Goal: Complete application form

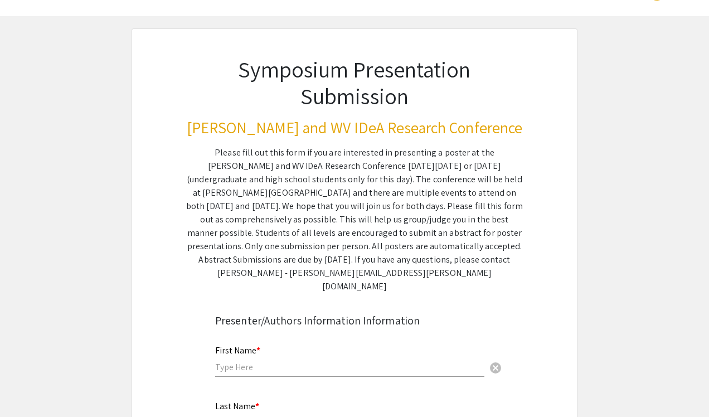
scroll to position [43, 0]
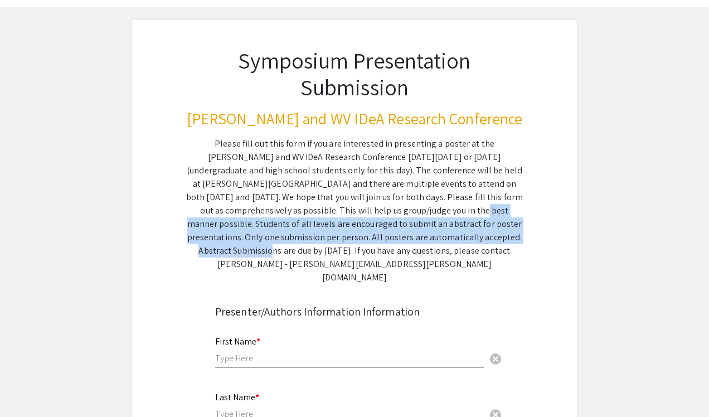
drag, startPoint x: 277, startPoint y: 209, endPoint x: 382, endPoint y: 232, distance: 106.7
click at [382, 232] on div "Please fill out this form if you are interested in presenting a poster at the […" at bounding box center [354, 210] width 337 height 147
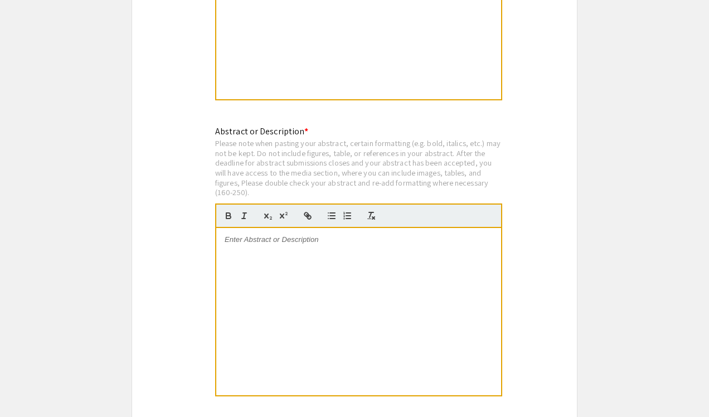
scroll to position [2203, 0]
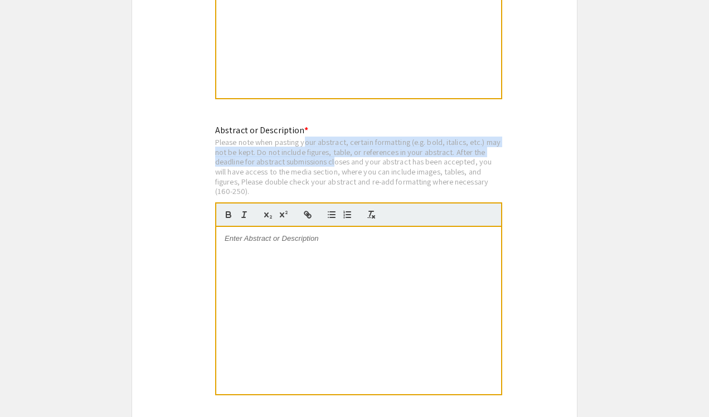
drag, startPoint x: 306, startPoint y: 137, endPoint x: 335, endPoint y: 157, distance: 35.6
click at [335, 157] on div "Please note when pasting your abstract, certain formatting (e.g. bold, italics,…" at bounding box center [358, 166] width 287 height 59
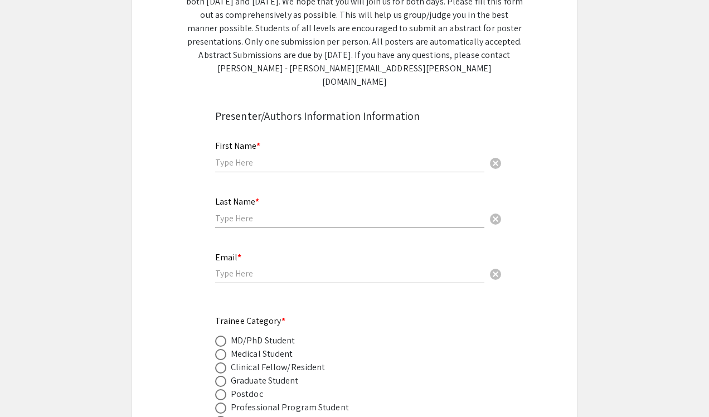
scroll to position [275, 0]
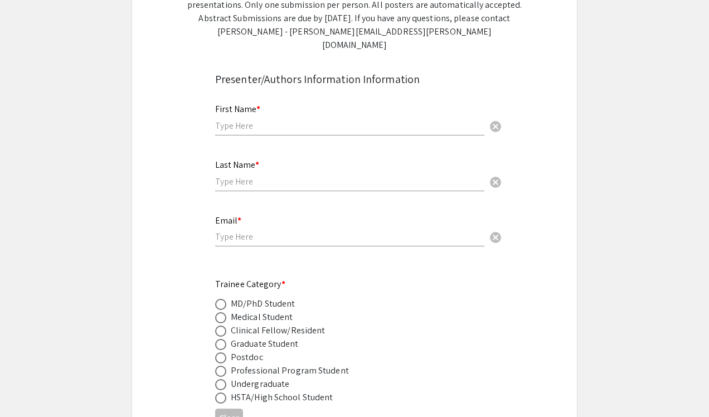
click at [311, 120] on input "text" at bounding box center [349, 126] width 269 height 12
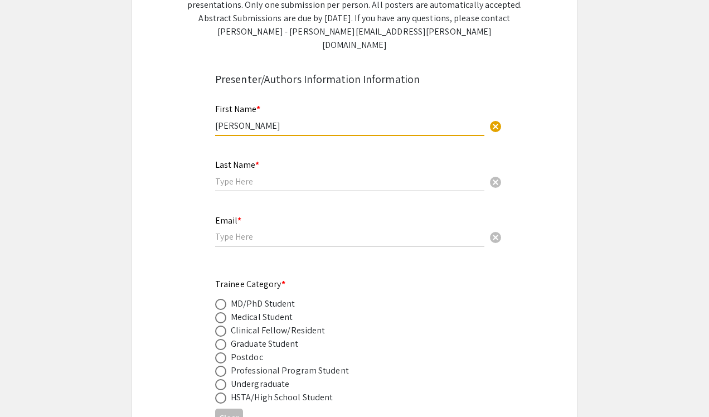
type input "Adelle"
click at [274, 162] on div "Last Name * cancel" at bounding box center [349, 170] width 269 height 42
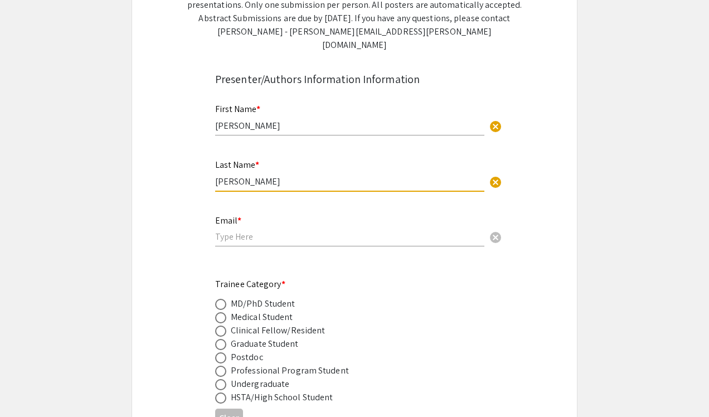
type input "Pacyna"
click at [242, 231] on input "email" at bounding box center [349, 237] width 269 height 12
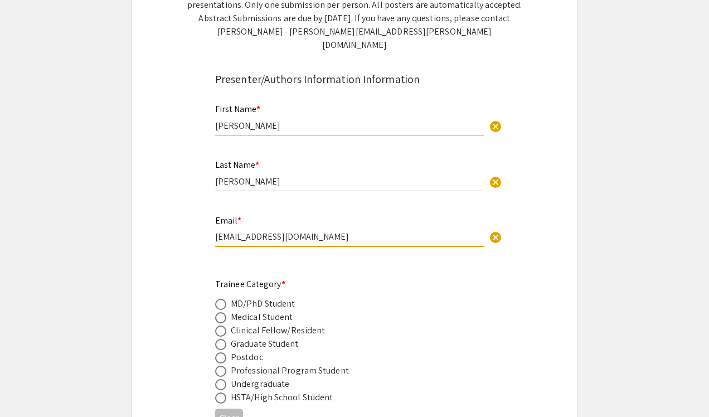
type input "arp0042@mix.wvu.edu"
click at [226, 312] on span at bounding box center [220, 317] width 11 height 11
click at [226, 312] on input "radio" at bounding box center [220, 317] width 11 height 11
radio input "true"
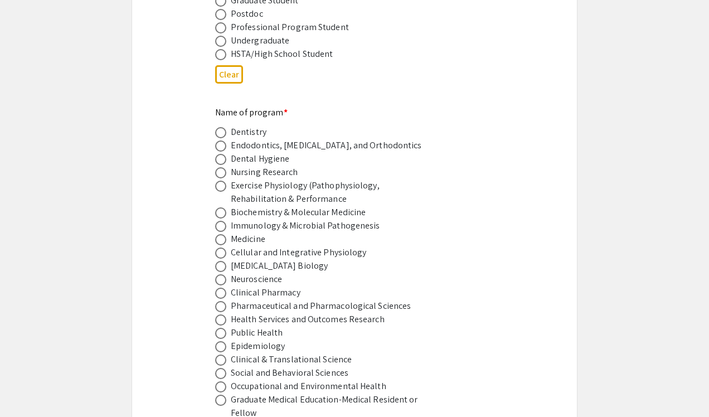
scroll to position [631, 0]
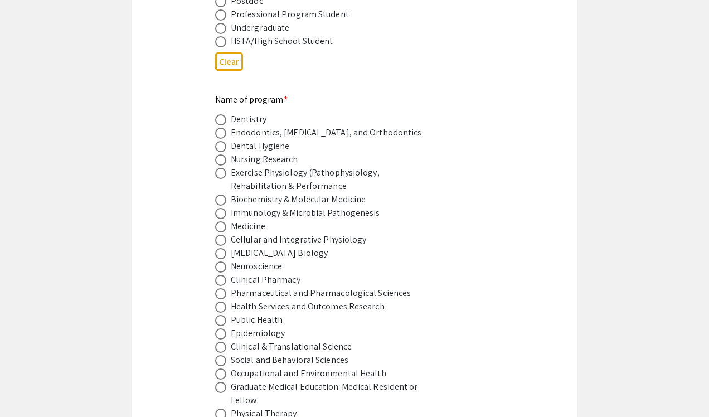
click at [221, 221] on span at bounding box center [220, 226] width 11 height 11
click at [221, 221] on input "radio" at bounding box center [220, 226] width 11 height 11
radio input "true"
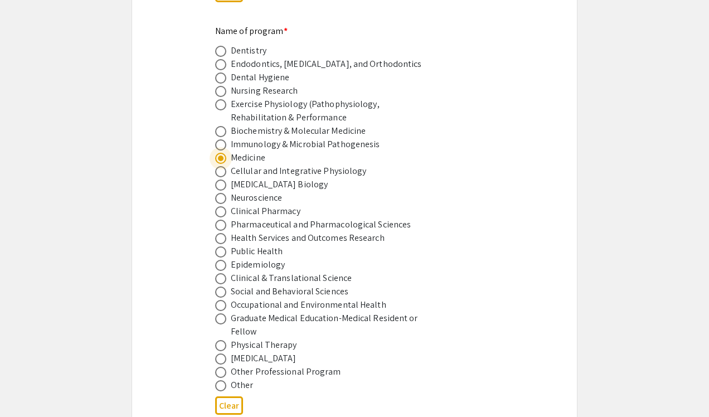
scroll to position [713, 0]
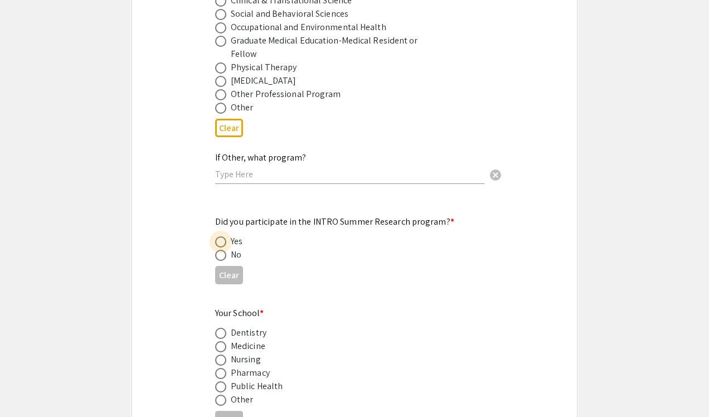
click at [217, 236] on span at bounding box center [220, 241] width 11 height 11
click at [217, 236] on input "radio" at bounding box center [220, 241] width 11 height 11
radio input "true"
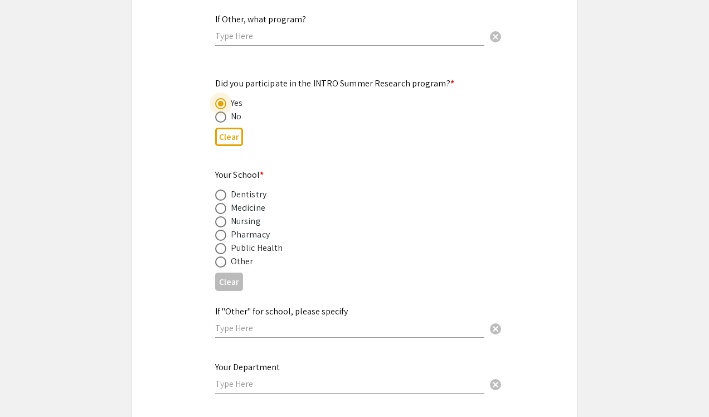
click at [215, 203] on span at bounding box center [220, 208] width 11 height 11
click at [215, 203] on input "radio" at bounding box center [220, 208] width 11 height 11
radio input "true"
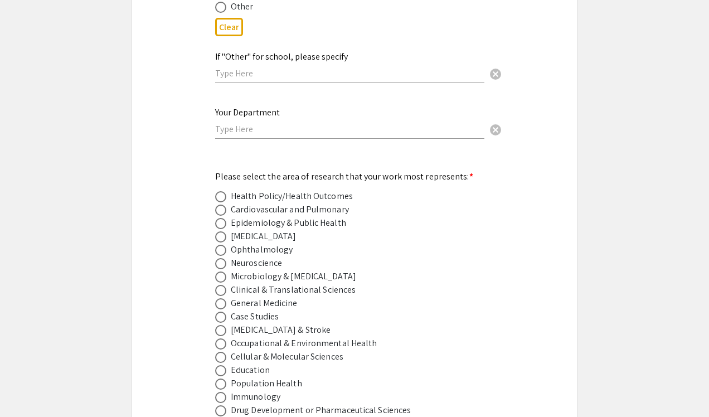
scroll to position [1385, 0]
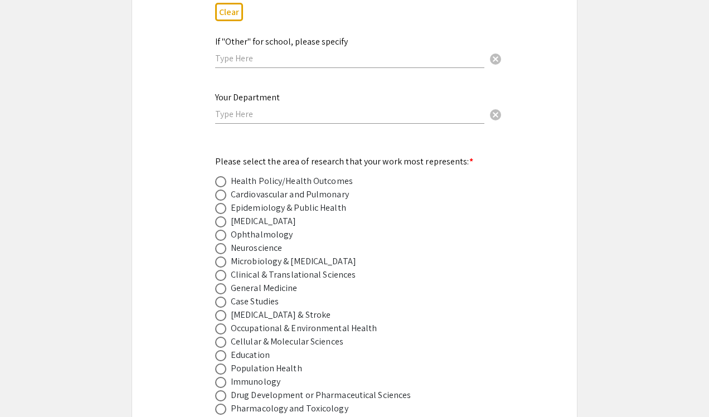
click at [250, 111] on div "Your Department cancel" at bounding box center [349, 102] width 269 height 42
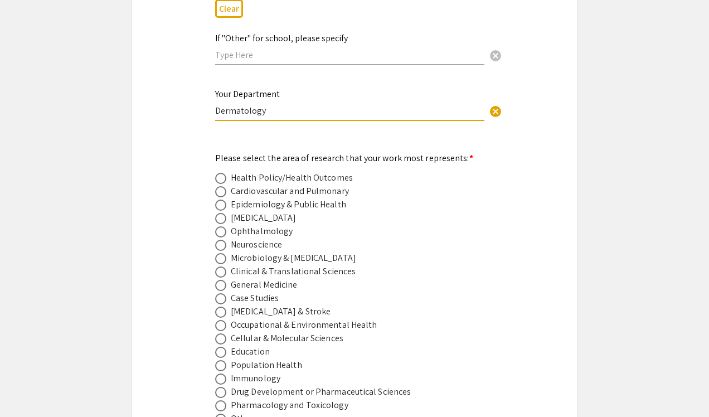
scroll to position [1460, 0]
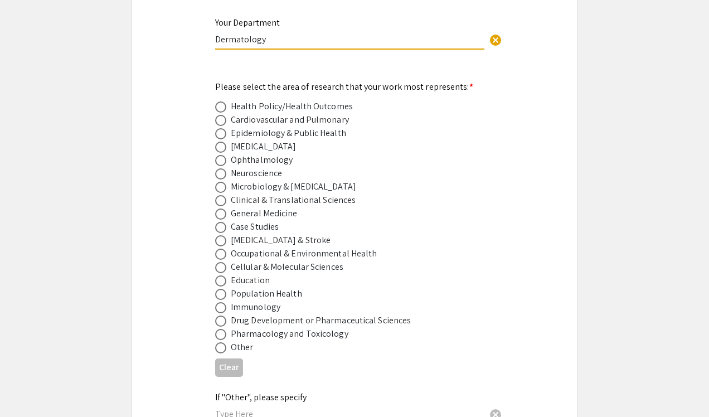
type input "Dermatology"
click at [224, 222] on span at bounding box center [220, 227] width 11 height 11
click at [224, 222] on input "radio" at bounding box center [220, 227] width 11 height 11
radio input "true"
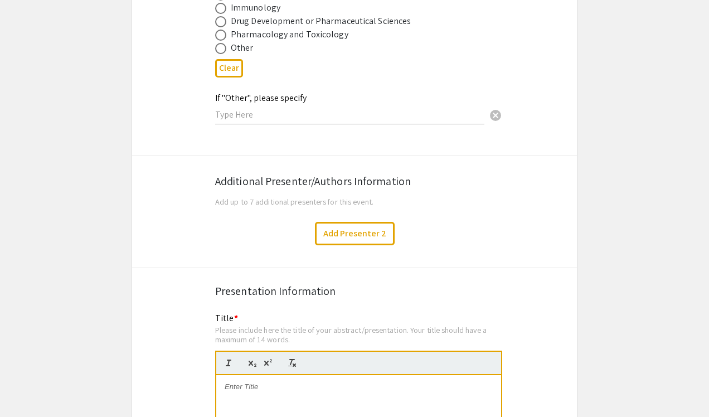
scroll to position [1761, 0]
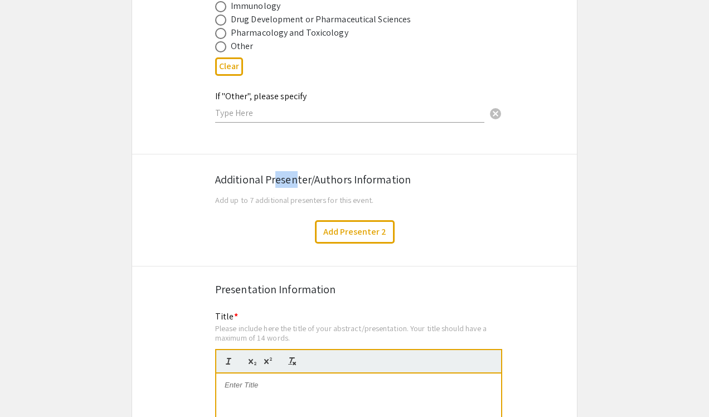
drag, startPoint x: 271, startPoint y: 172, endPoint x: 291, endPoint y: 178, distance: 21.1
click at [291, 178] on div "Additional Presenter/Authors Information" at bounding box center [354, 179] width 279 height 17
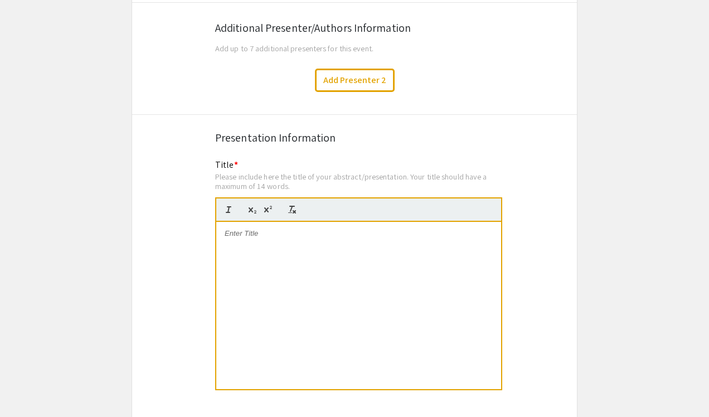
scroll to position [1962, 0]
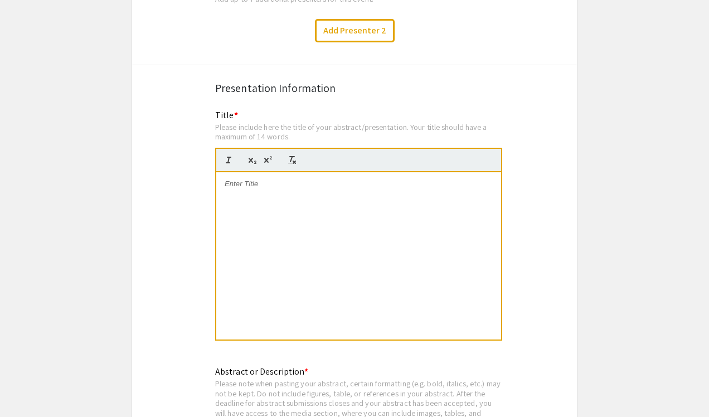
click at [265, 207] on div at bounding box center [358, 255] width 285 height 167
paste div
click at [228, 179] on p "Optimizing the Treatment of Eruptive Keratoacanthoma in the Setting of Atopic D…" at bounding box center [359, 189] width 268 height 21
drag, startPoint x: 401, startPoint y: 191, endPoint x: 223, endPoint y: 177, distance: 178.2
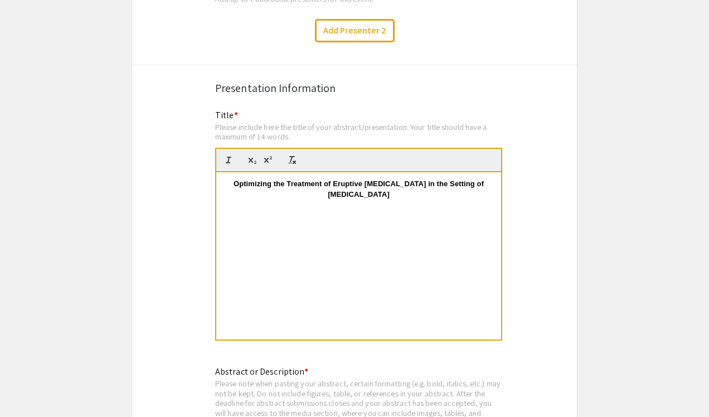
click at [223, 177] on div "Optimizing the Treatment of Eruptive Keratoacanthoma in the Setting of Atopic D…" at bounding box center [358, 255] width 285 height 167
click at [298, 179] on p at bounding box center [359, 184] width 268 height 10
click at [381, 189] on p at bounding box center [359, 194] width 268 height 10
click at [387, 179] on p "Optimizing the Treatment of Eruptive Keratoacanthoma in the Setting of Atopic D…" at bounding box center [359, 189] width 268 height 21
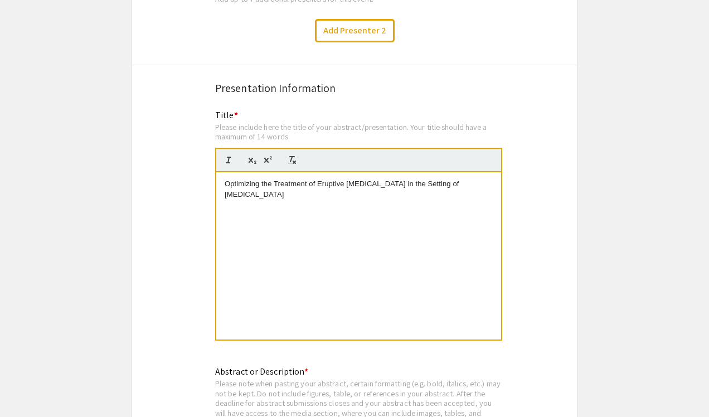
click at [345, 223] on div "Optimizing the Treatment of Eruptive Keratoacanthoma in the Setting of Atopic D…" at bounding box center [358, 255] width 285 height 167
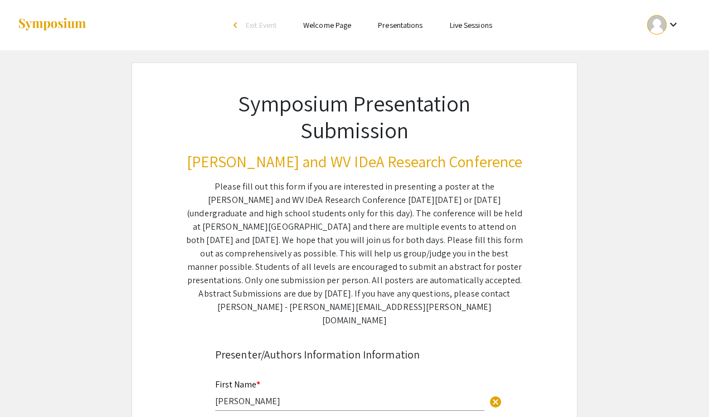
click at [325, 27] on link "Welcome Page" at bounding box center [327, 25] width 48 height 10
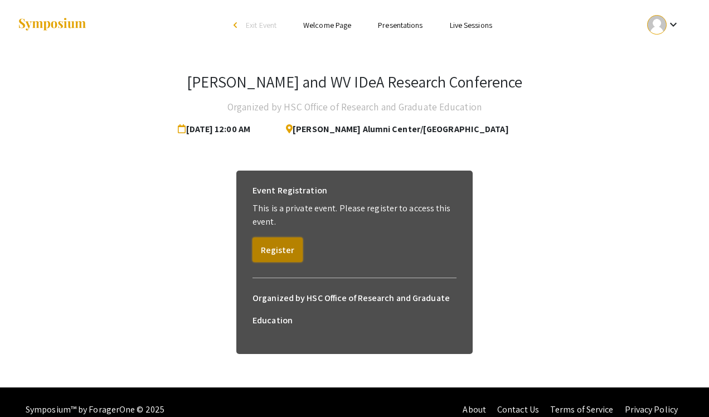
click at [261, 252] on button "Register" at bounding box center [277, 249] width 50 height 25
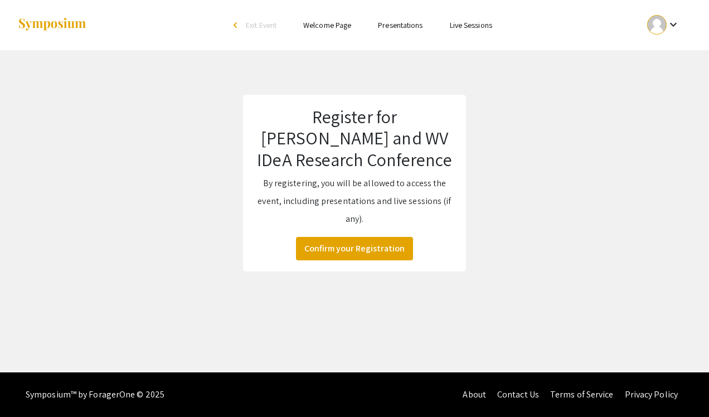
click at [264, 25] on span "Exit Event" at bounding box center [261, 25] width 31 height 10
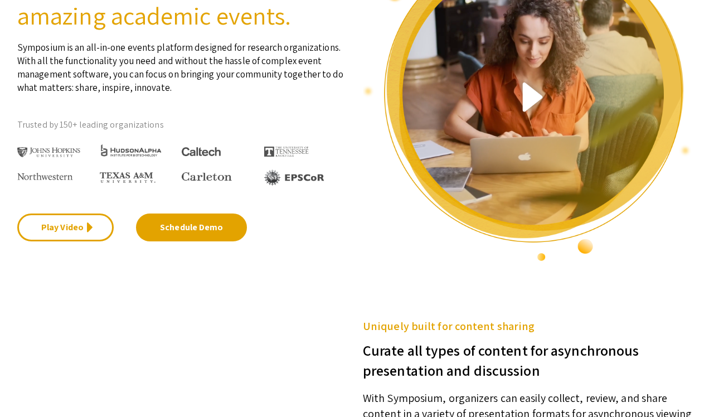
scroll to position [316, 0]
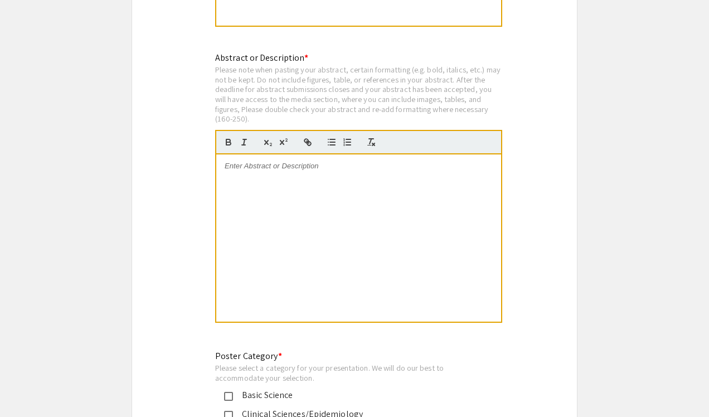
scroll to position [2288, 0]
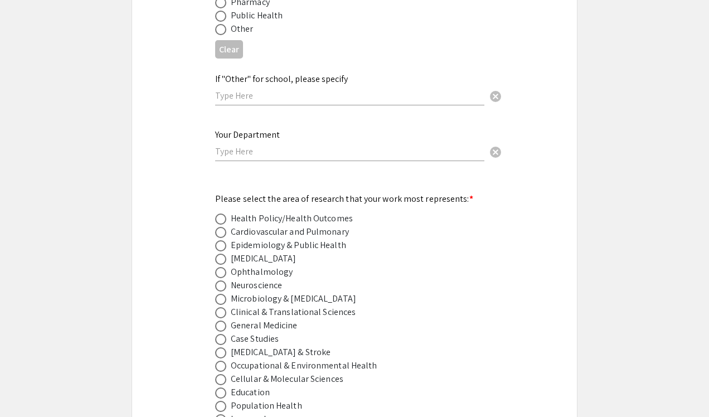
scroll to position [2260, 0]
